Goal: Information Seeking & Learning: Learn about a topic

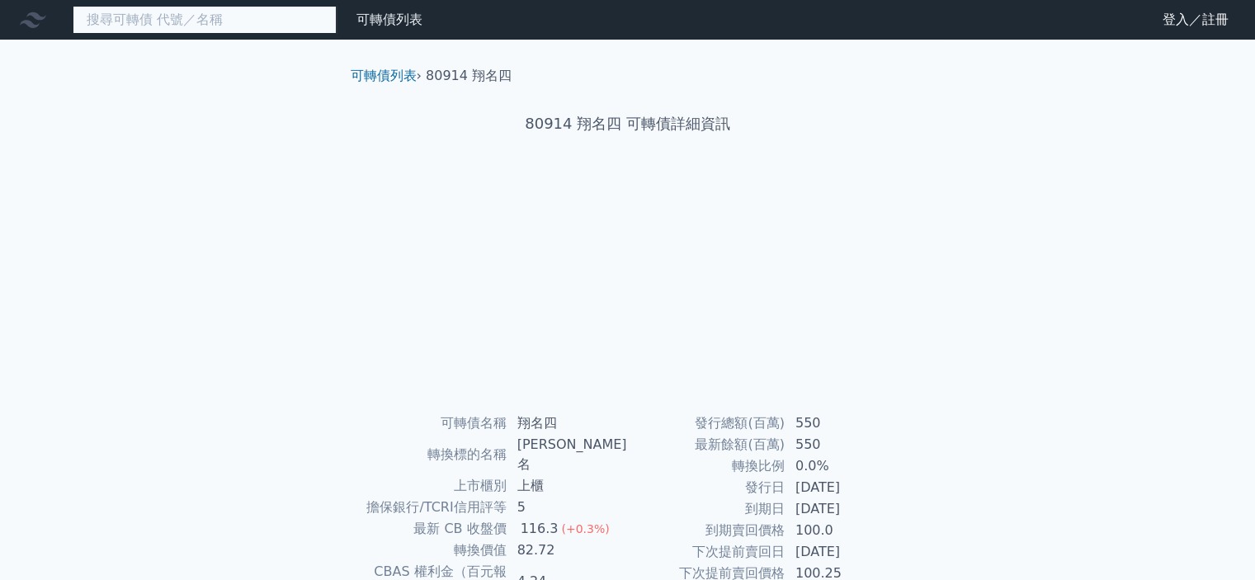
click at [158, 23] on input at bounding box center [205, 20] width 264 height 28
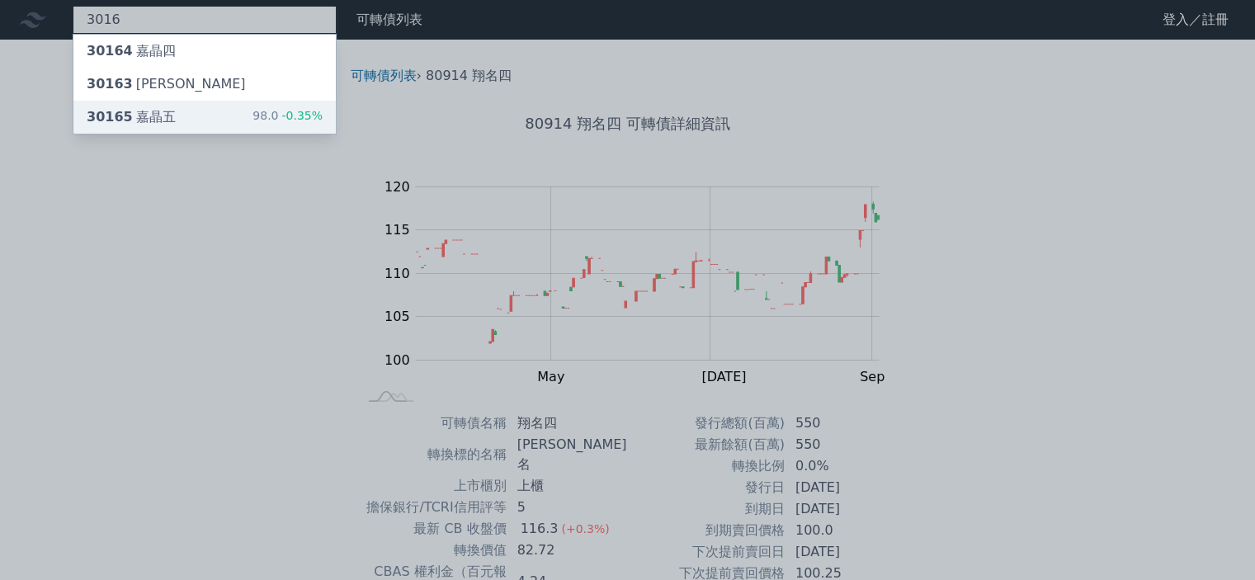
type input "3016"
click at [139, 112] on div "30165 嘉晶五" at bounding box center [131, 117] width 89 height 20
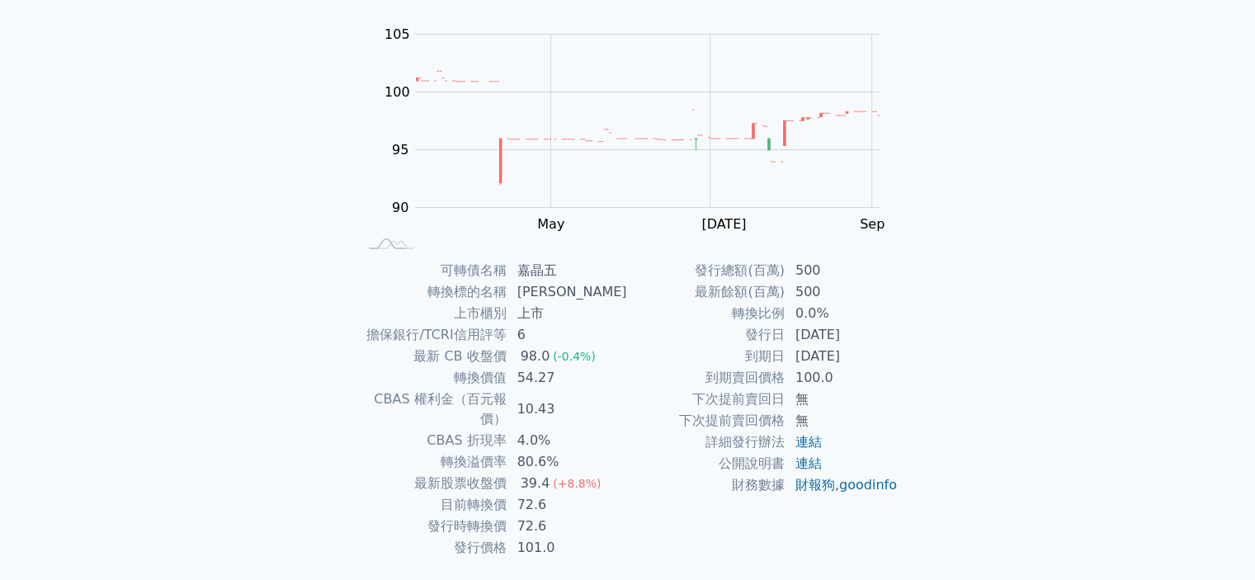
scroll to position [184, 0]
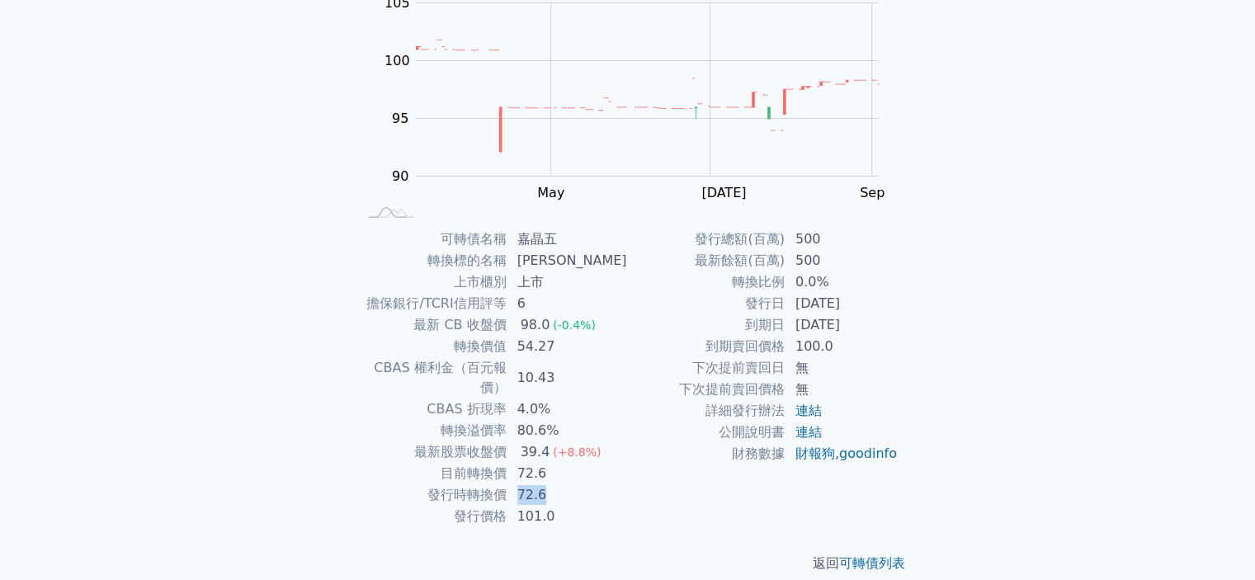
drag, startPoint x: 511, startPoint y: 472, endPoint x: 549, endPoint y: 481, distance: 39.0
click at [549, 484] on tr "發行時轉換價 72.6" at bounding box center [492, 494] width 271 height 21
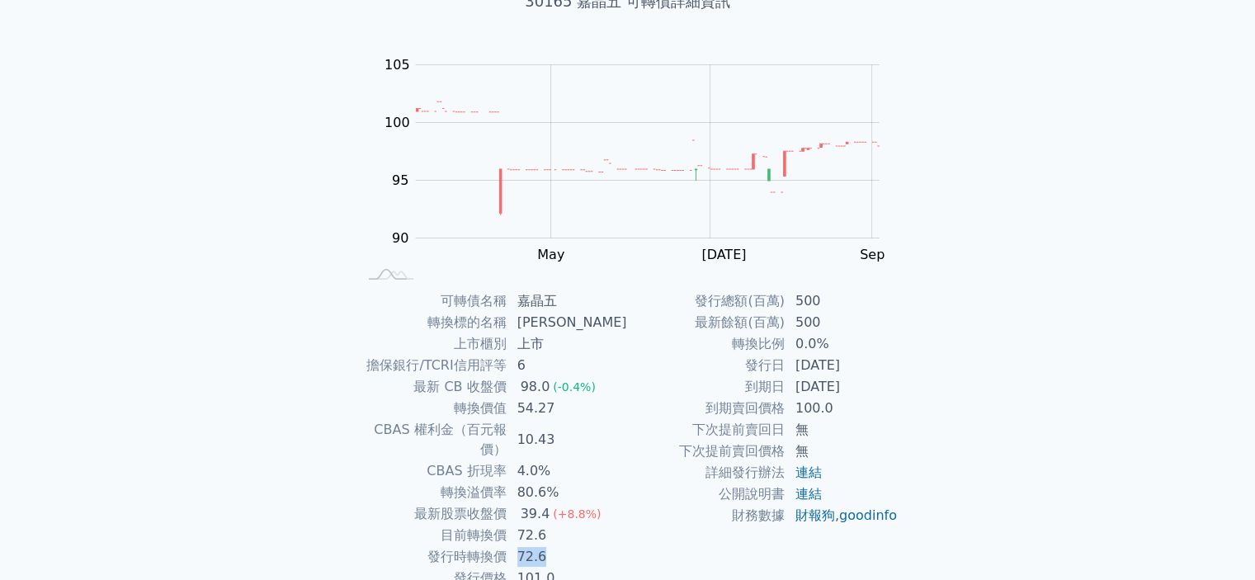
scroll to position [0, 0]
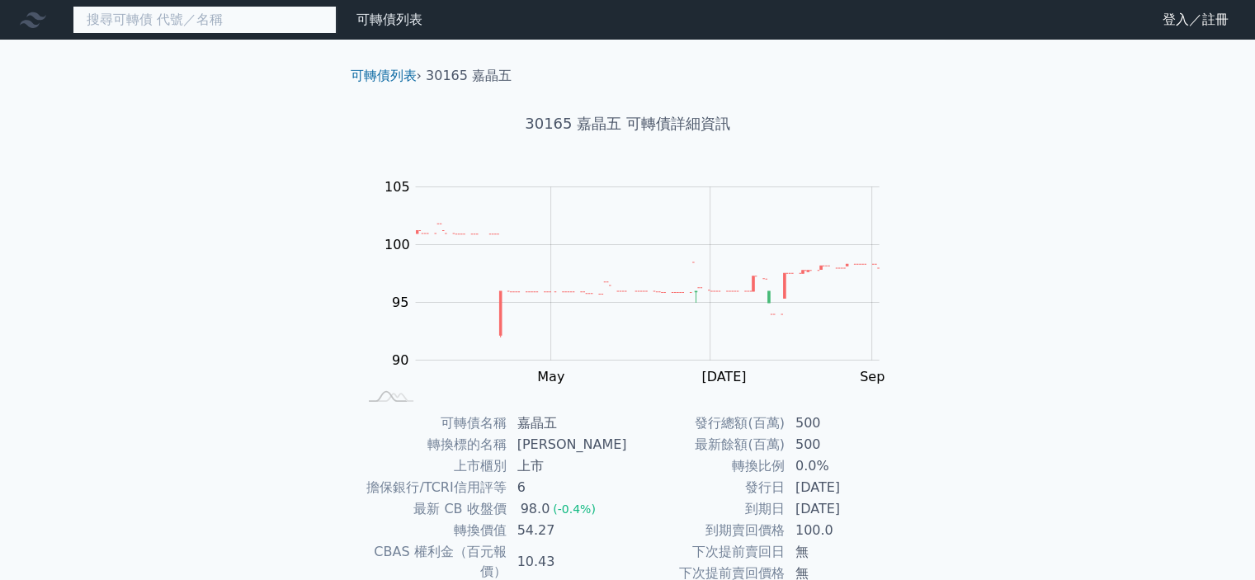
click at [173, 8] on input at bounding box center [205, 20] width 264 height 28
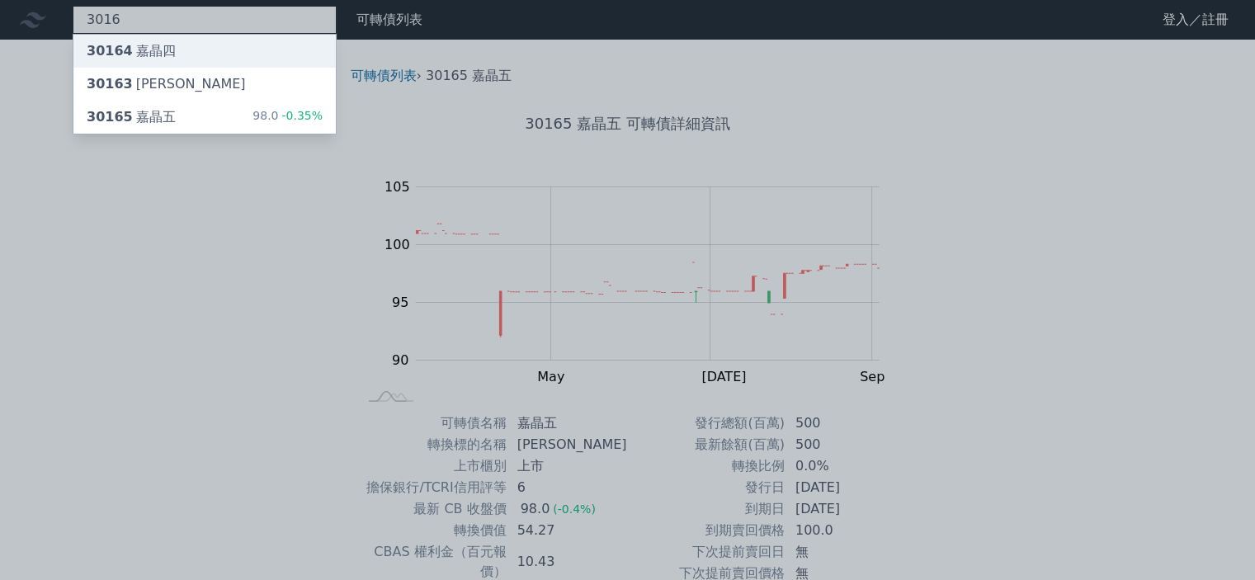
type input "3016"
click at [156, 51] on div "30164 嘉晶四" at bounding box center [131, 51] width 89 height 20
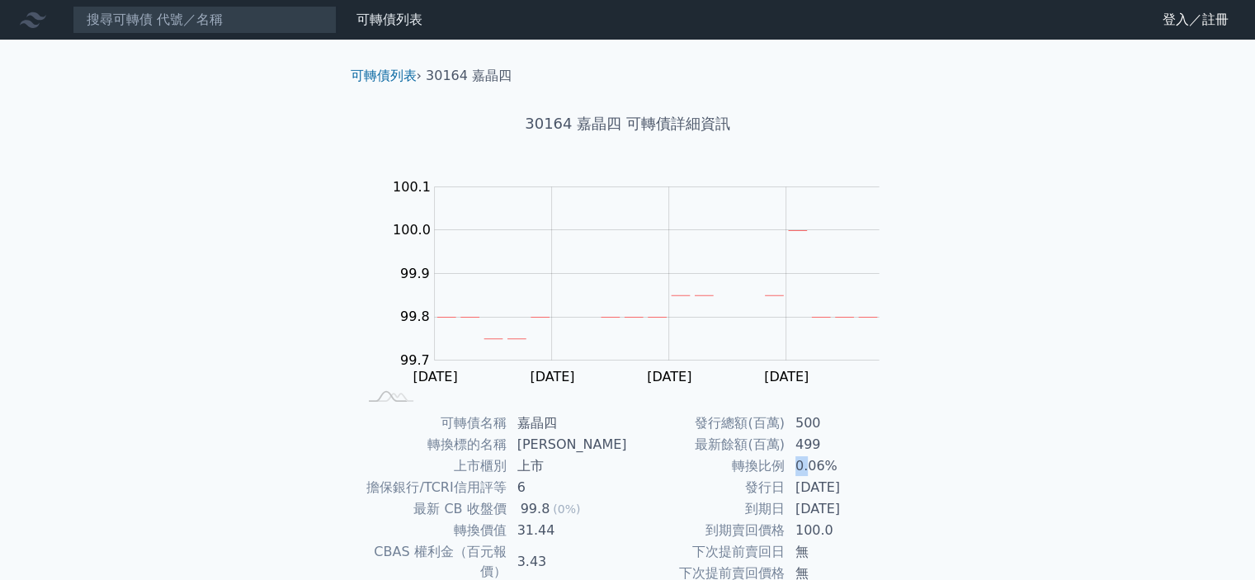
drag, startPoint x: 796, startPoint y: 458, endPoint x: 809, endPoint y: 464, distance: 14.0
click at [809, 464] on td "0.06%" at bounding box center [841, 465] width 113 height 21
click at [1047, 355] on div "可轉債列表 財務數據 可轉債列表 財務數據 登入／註冊 登入／註冊 可轉債列表 › 30164 嘉晶四 30164 嘉晶四 可轉債詳細資訊 Zoom Out …" at bounding box center [627, 392] width 1255 height 784
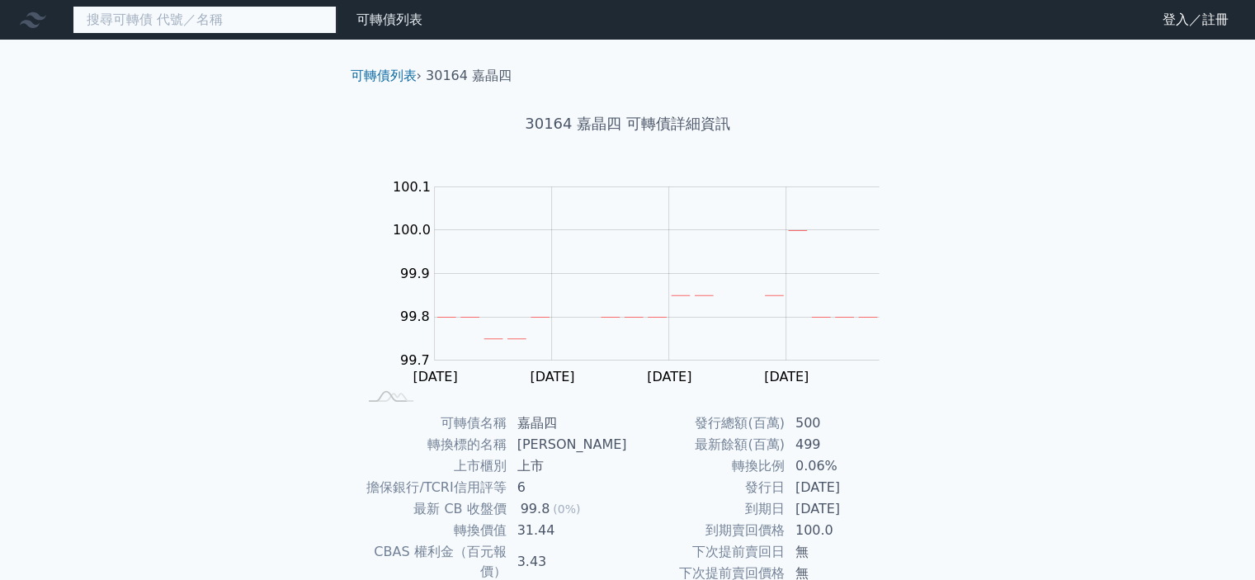
click at [150, 22] on input at bounding box center [205, 20] width 264 height 28
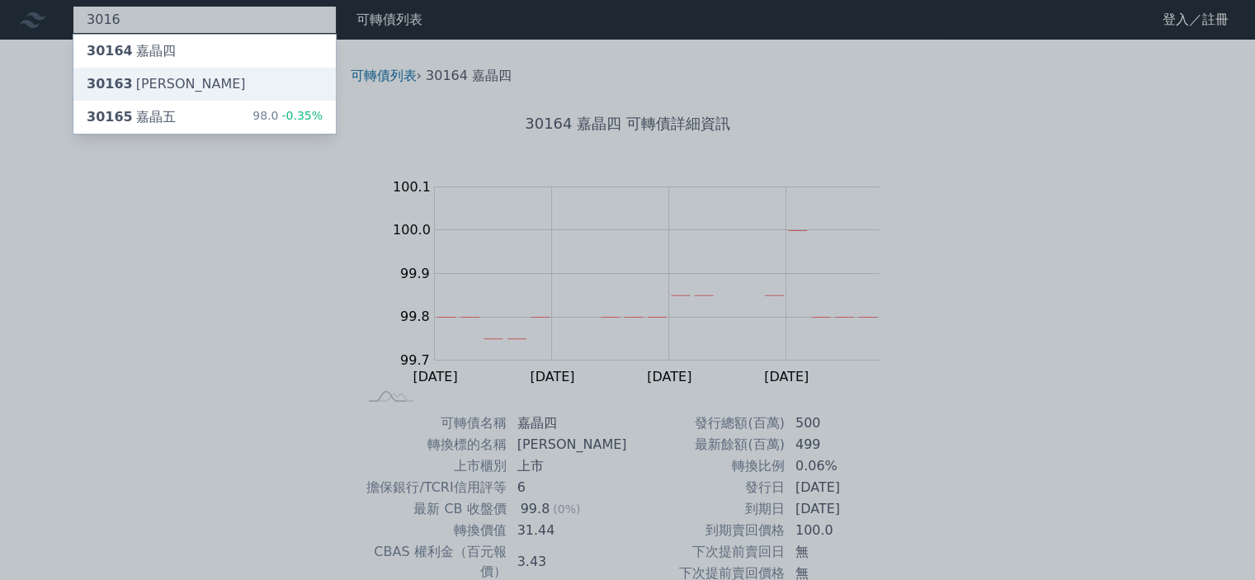
type input "3016"
click at [139, 72] on div "30163 嘉晶三" at bounding box center [204, 84] width 262 height 33
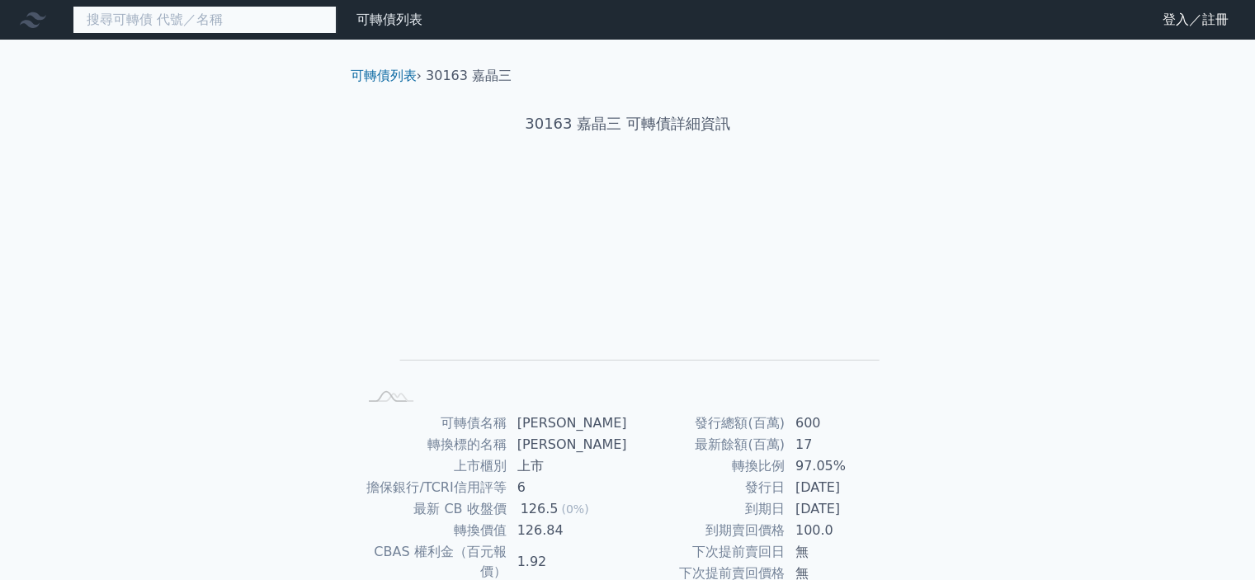
click at [188, 30] on input at bounding box center [205, 20] width 264 height 28
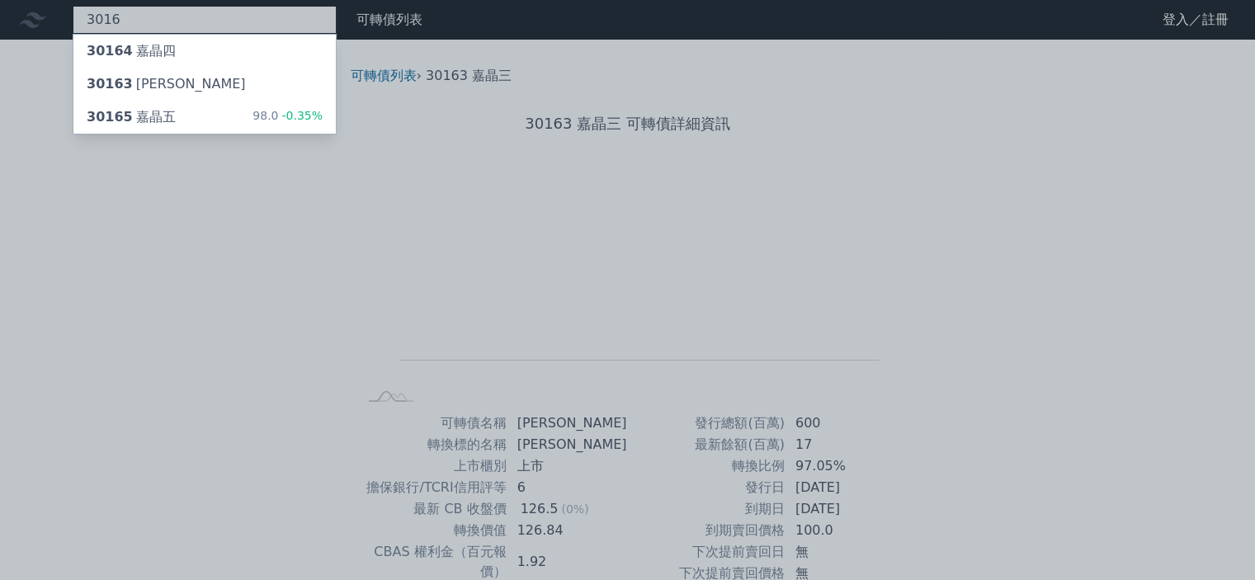
type input "3016"
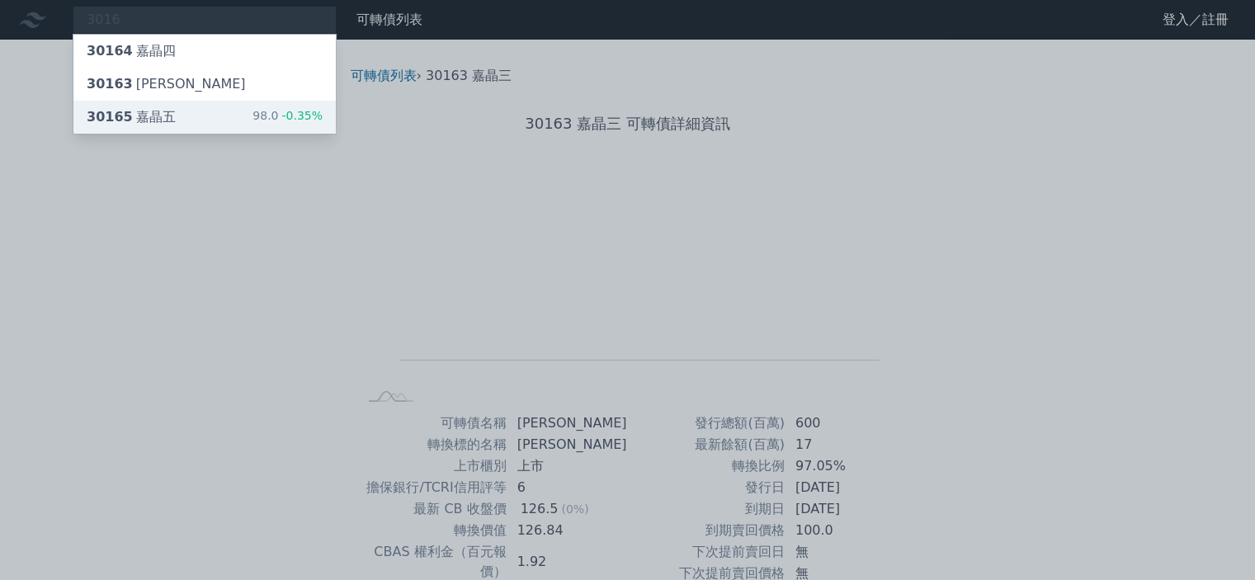
click at [150, 116] on div "30165 嘉晶五" at bounding box center [131, 117] width 89 height 20
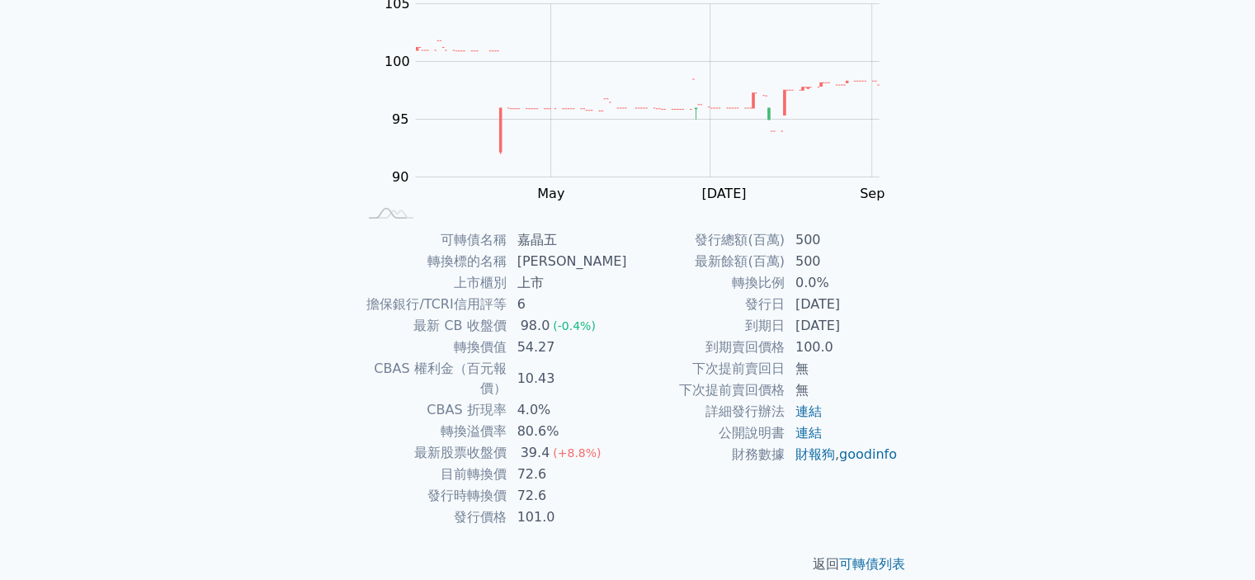
scroll to position [184, 0]
